Goal: Transaction & Acquisition: Purchase product/service

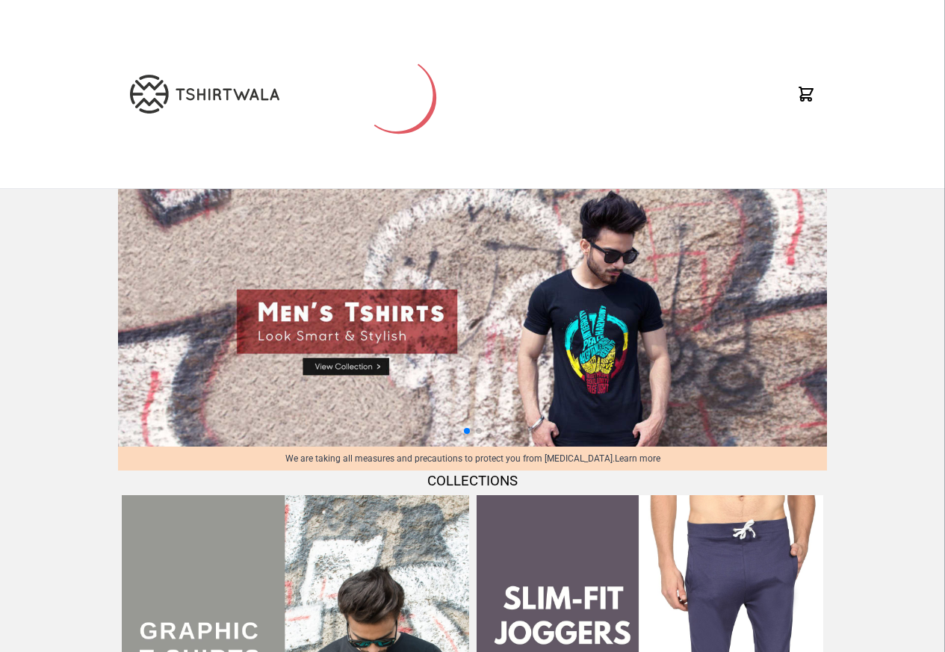
click at [939, 10] on div "X" at bounding box center [472, 94] width 945 height 189
click at [359, 64] on icon at bounding box center [397, 93] width 149 height 149
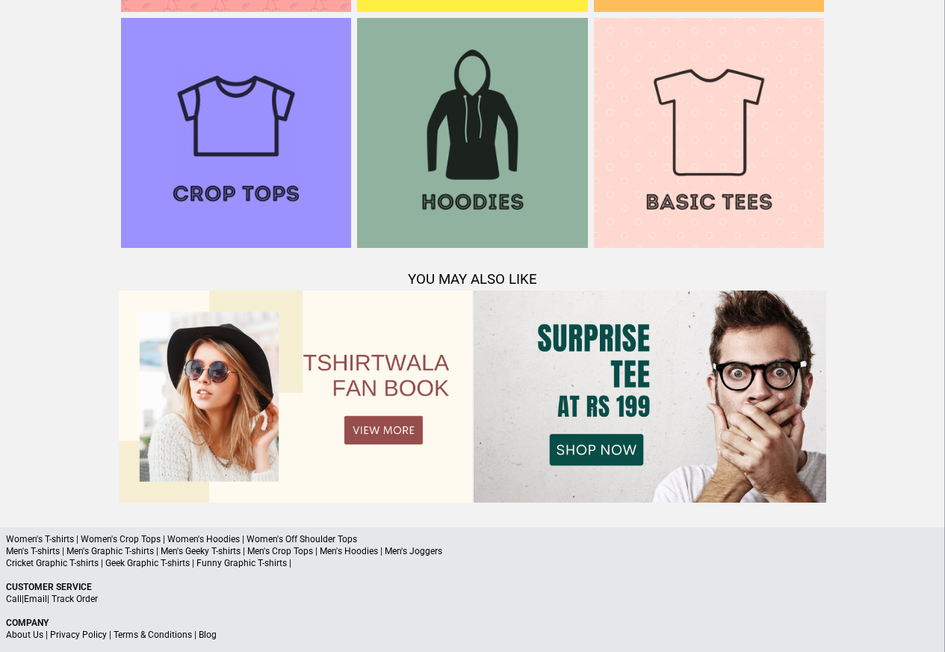
scroll to position [1442, 0]
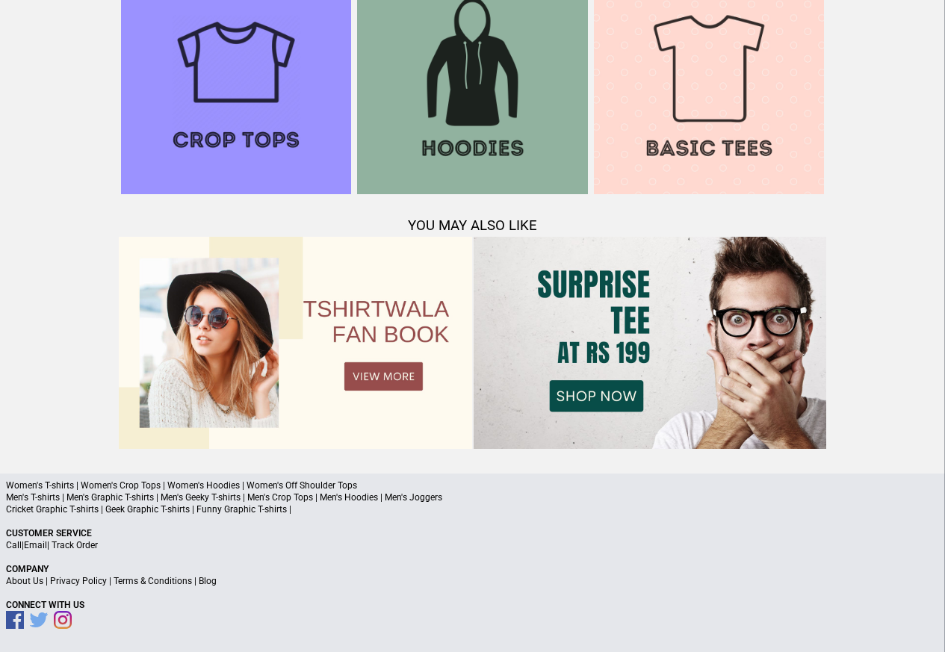
click at [86, 499] on p "Men's T-shirts | Men's Graphic T-shirts | Men's Geeky T-shirts | Men's Crop Top…" at bounding box center [472, 498] width 933 height 12
click at [77, 499] on p "Men's T-shirts | Men's Graphic T-shirts | Men's Geeky T-shirts | Men's Crop Top…" at bounding box center [472, 498] width 933 height 12
click at [67, 499] on p "Men's T-shirts | Men's Graphic T-shirts | Men's Geeky T-shirts | Men's Crop Top…" at bounding box center [472, 498] width 933 height 12
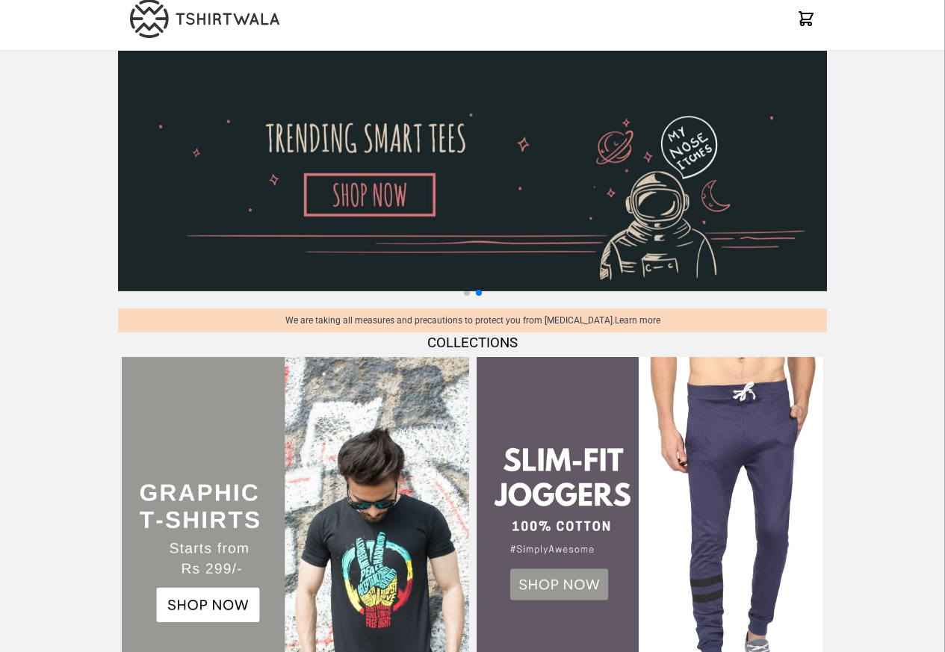
scroll to position [0, 0]
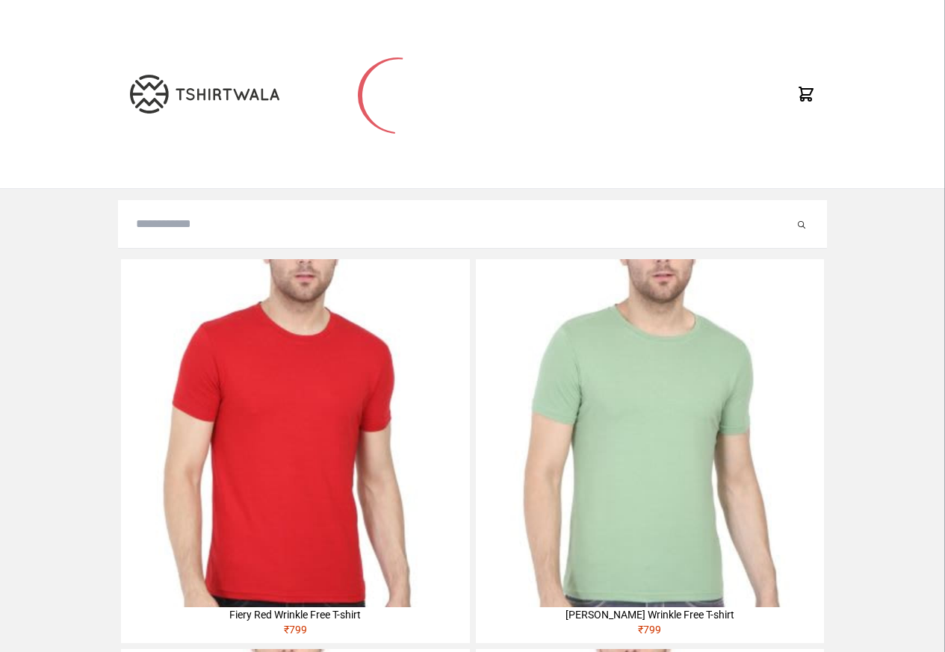
click at [183, 230] on input "search" at bounding box center [465, 224] width 658 height 18
paste input "**********"
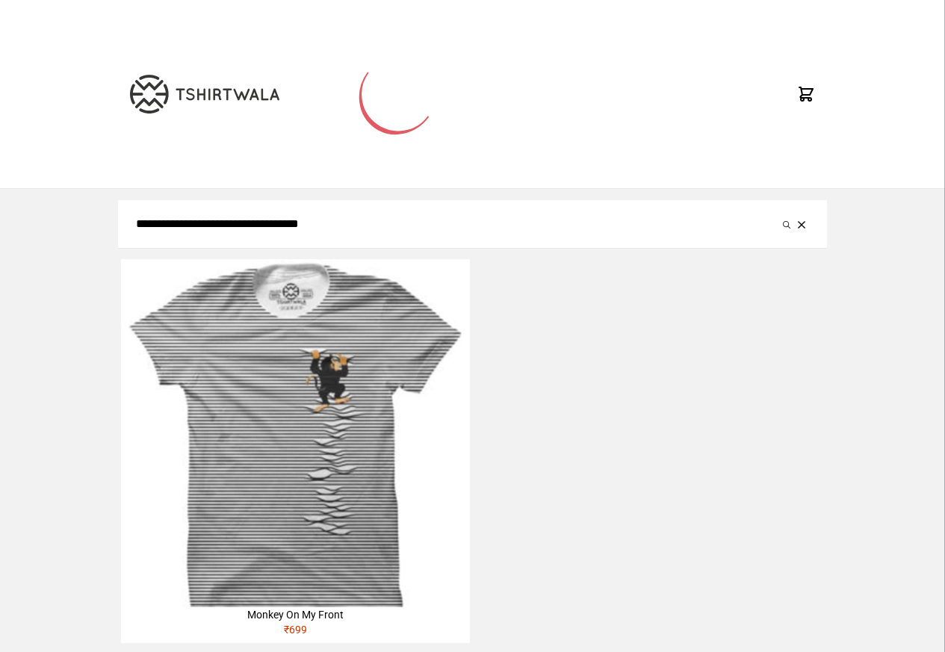
type input "**********"
click at [779, 215] on button "submit" at bounding box center [786, 224] width 15 height 18
click at [278, 623] on div "Monkey On My Front" at bounding box center [295, 615] width 348 height 15
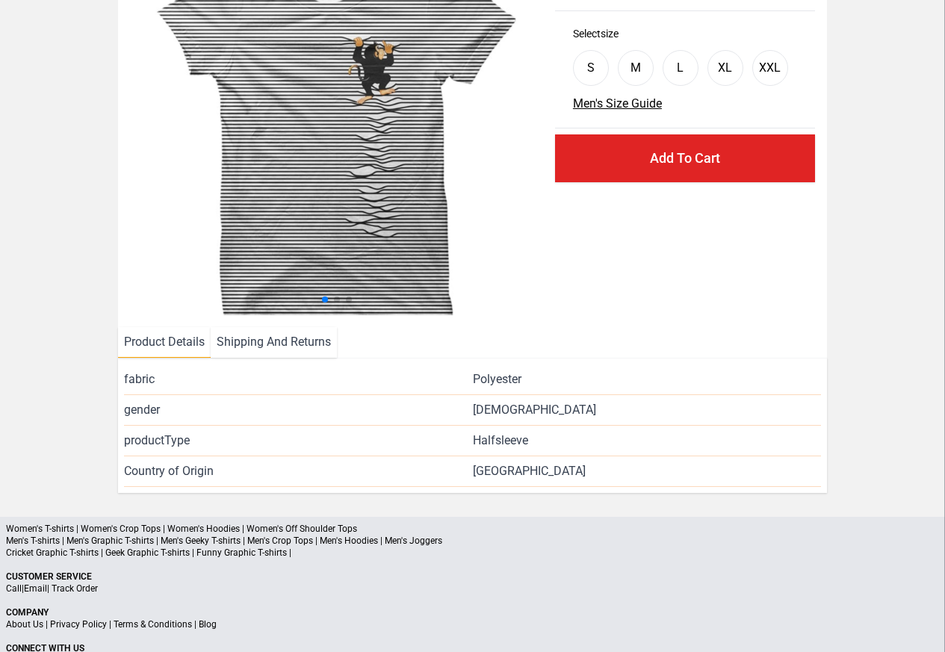
scroll to position [181, 0]
